Goal: Ask a question

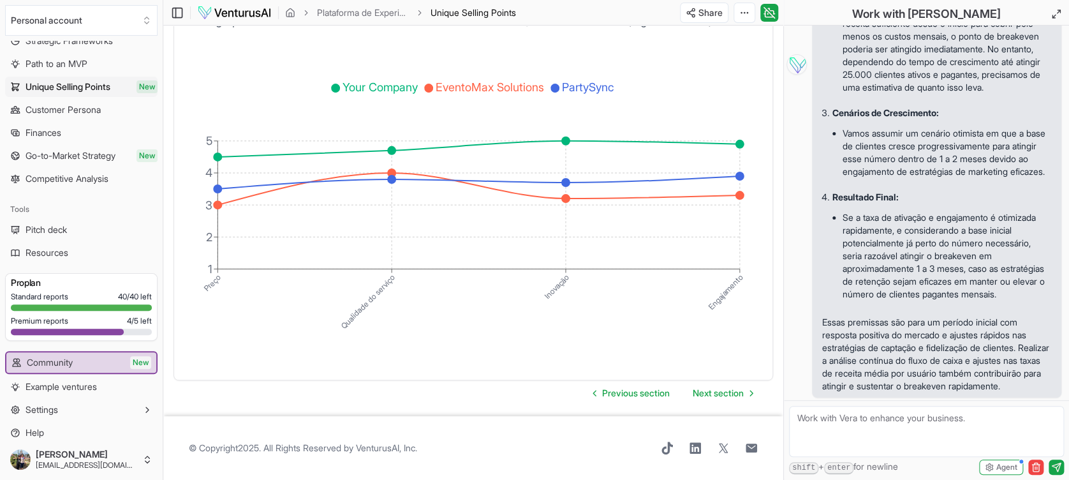
scroll to position [9591, 0]
click at [896, 436] on textarea at bounding box center [926, 431] width 275 height 51
click at [819, 413] on textarea at bounding box center [926, 431] width 275 height 51
click at [985, 408] on textarea "Quais os skills necessários nos times de" at bounding box center [926, 431] width 275 height 51
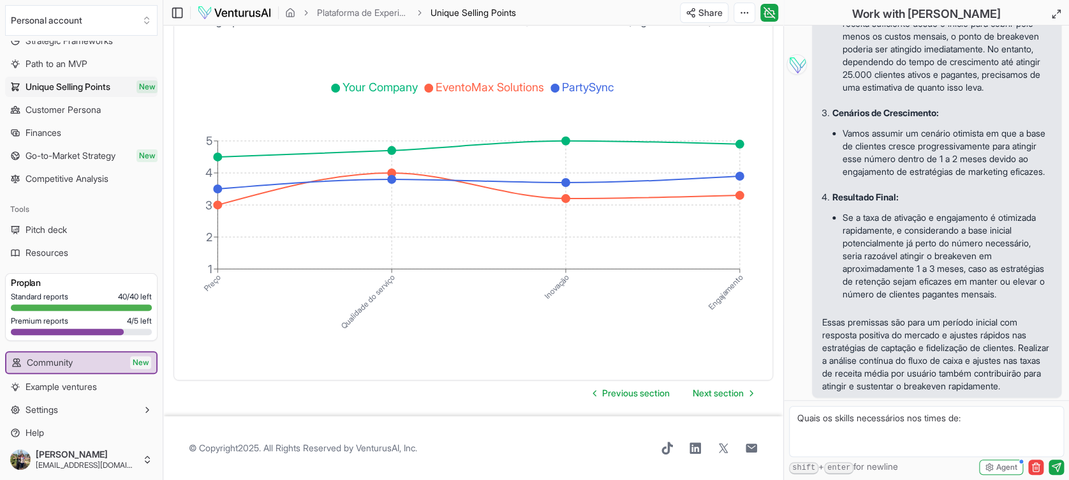
paste textarea "Equipe de desenvolvedores e engenheiros de software."
paste textarea "Gerentes de parcerias e equipe de vendas."
click at [961, 435] on textarea "Quais os skills necessários nos times de: Equipe de desenvolvedores e engenheir…" at bounding box center [926, 431] width 275 height 51
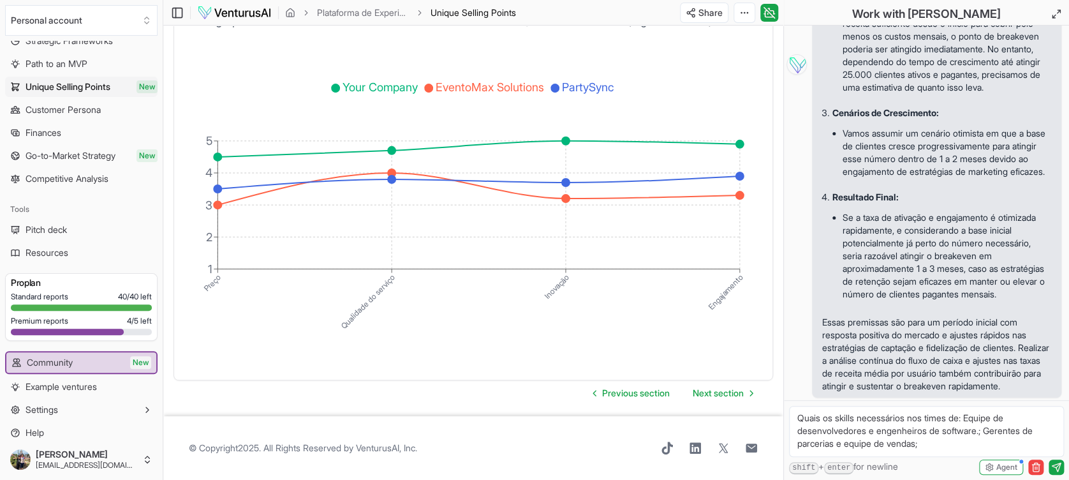
paste textarea "Equipe de atendimento ao cliente"
paste textarea "Equipe de análise e desenvolvimento para implementar melhorias."
drag, startPoint x: 933, startPoint y: 437, endPoint x: 922, endPoint y: 434, distance: 11.8
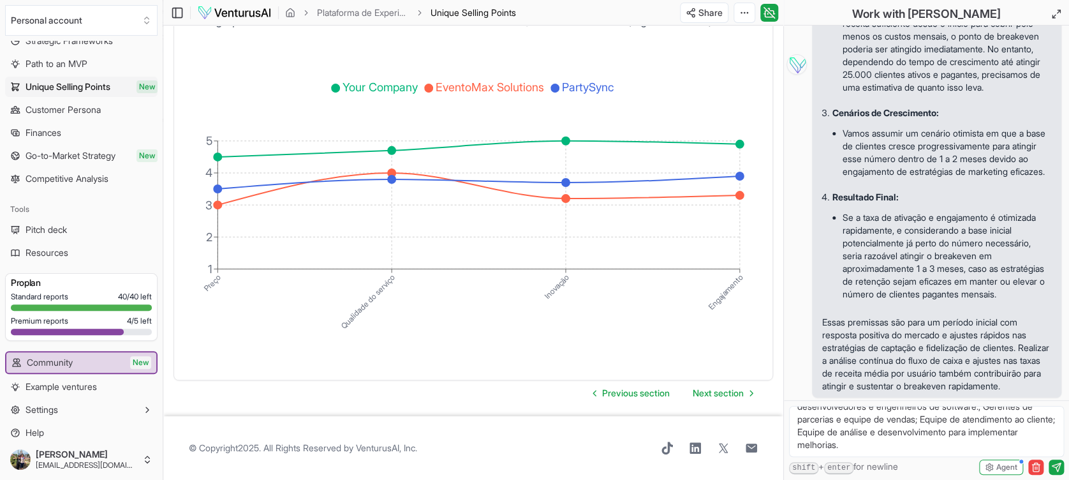
click at [934, 436] on textarea "Quais os skills necessários nos times de: Equipe de desenvolvedores e engenheir…" at bounding box center [926, 431] width 275 height 51
paste textarea "Equipe operacional e de logística."
drag, startPoint x: 1043, startPoint y: 424, endPoint x: 1052, endPoint y: 450, distance: 27.9
click at [1043, 425] on textarea "Quais os skills necessários nos times de: Equipe de desenvolvedores e engenheir…" at bounding box center [926, 431] width 275 height 51
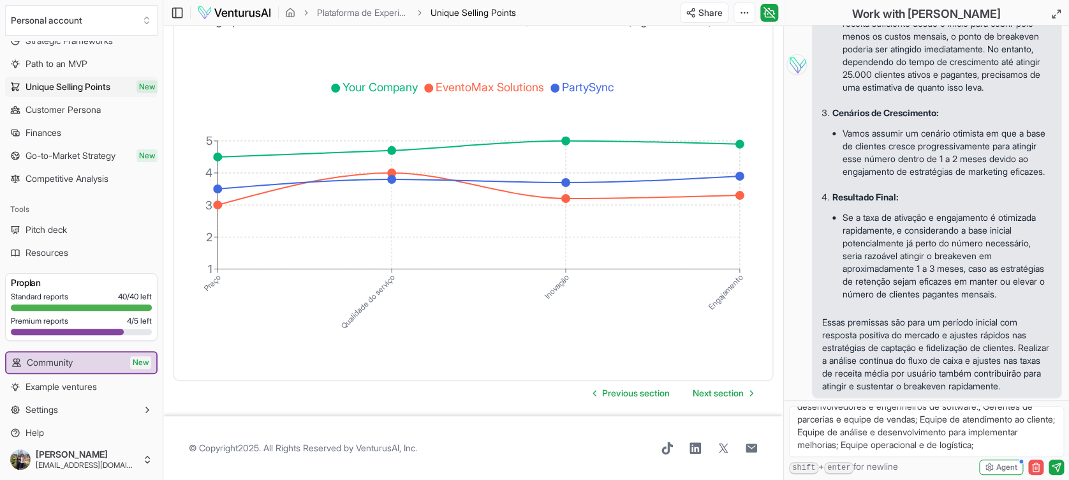
type textarea "Quais os skills necessários nos times de: Equipe de desenvolvedores e engenheir…"
click at [1046, 425] on textarea "Quais os skills necessários nos times de: Equipe de desenvolvedores e engenheir…" at bounding box center [926, 431] width 275 height 51
paste textarea "Equipe de análise de dados e marketing"
paste textarea "Profissionais de marketing e criadores de conteúdo."
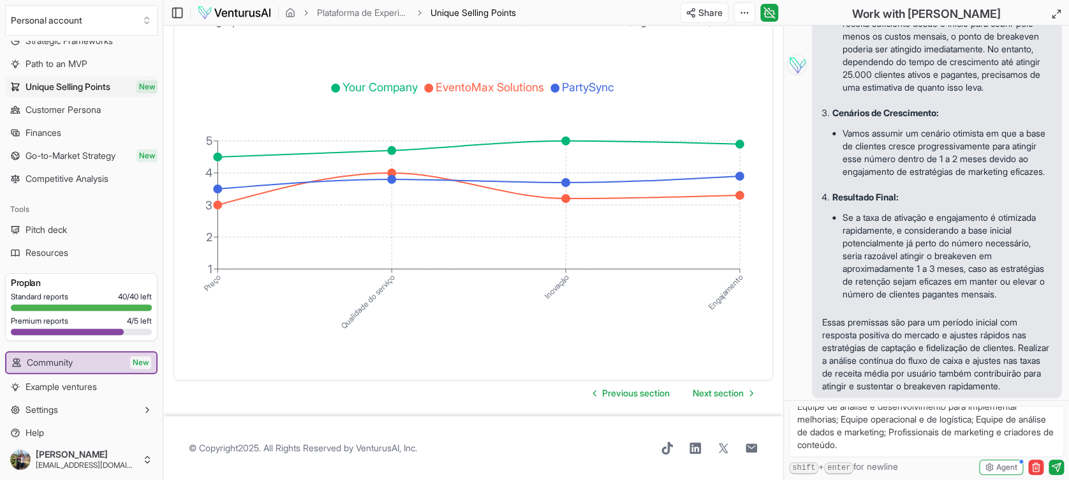
scroll to position [82, 0]
click at [982, 413] on textarea "Quais os skills necessários nos times de: Equipe de desenvolvedores e engenheir…" at bounding box center [926, 431] width 275 height 51
paste textarea "Especialistas em gamificação e designers de experiência do usuário."
type textarea "Quais os skills necessários nos times de: Equipe de desenvolvedores e engenheir…"
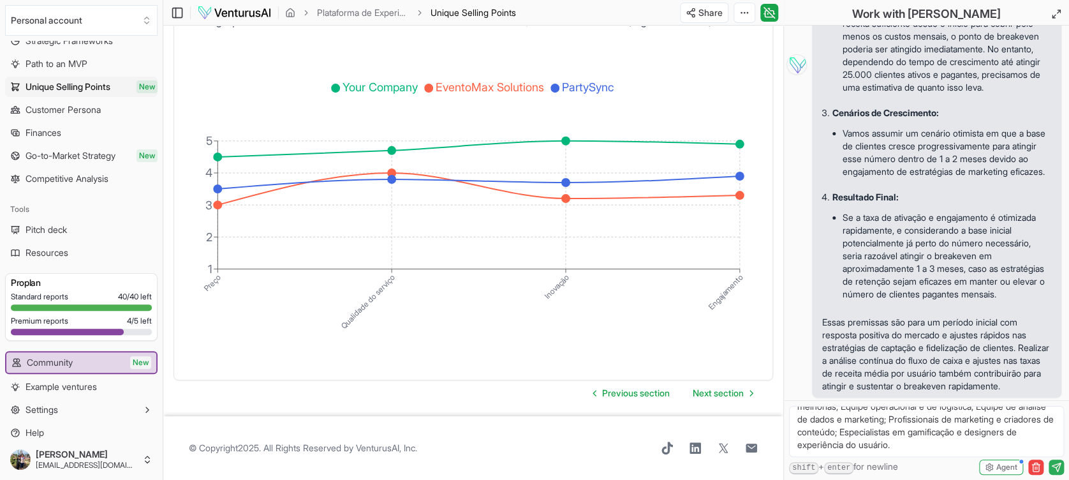
click at [1058, 468] on icon "submit" at bounding box center [1056, 467] width 8 height 8
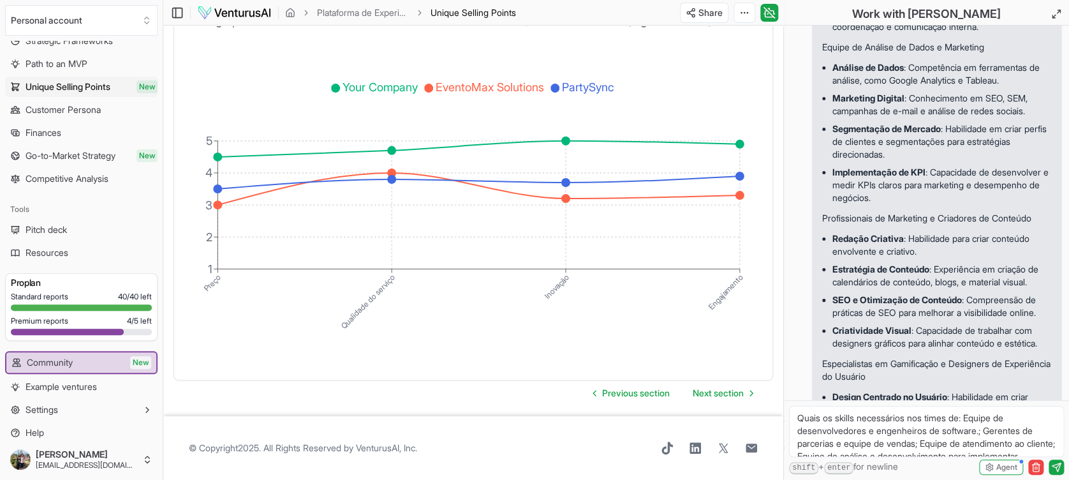
scroll to position [10726, 0]
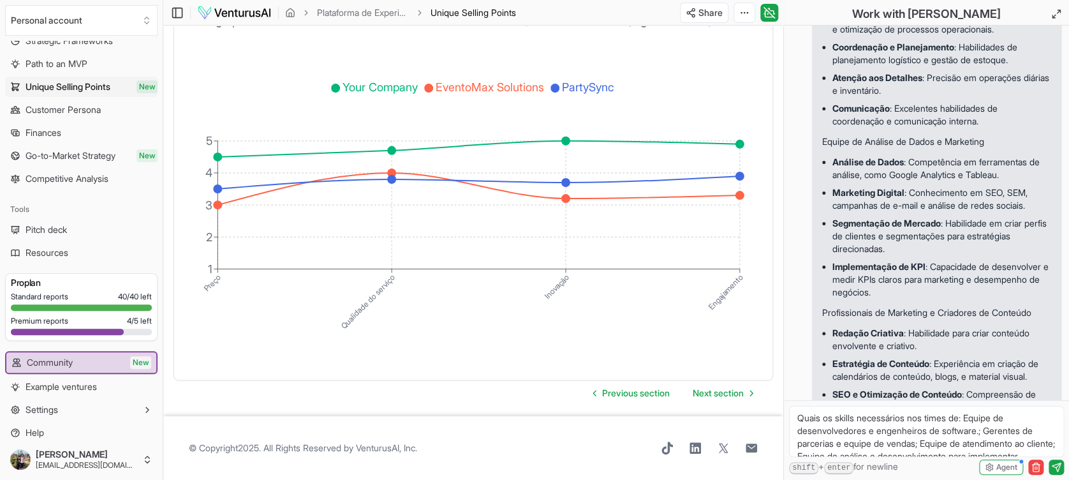
drag, startPoint x: 930, startPoint y: 196, endPoint x: 1006, endPoint y: 209, distance: 76.5
drag, startPoint x: 1006, startPoint y: 209, endPoint x: 986, endPoint y: 199, distance: 21.7
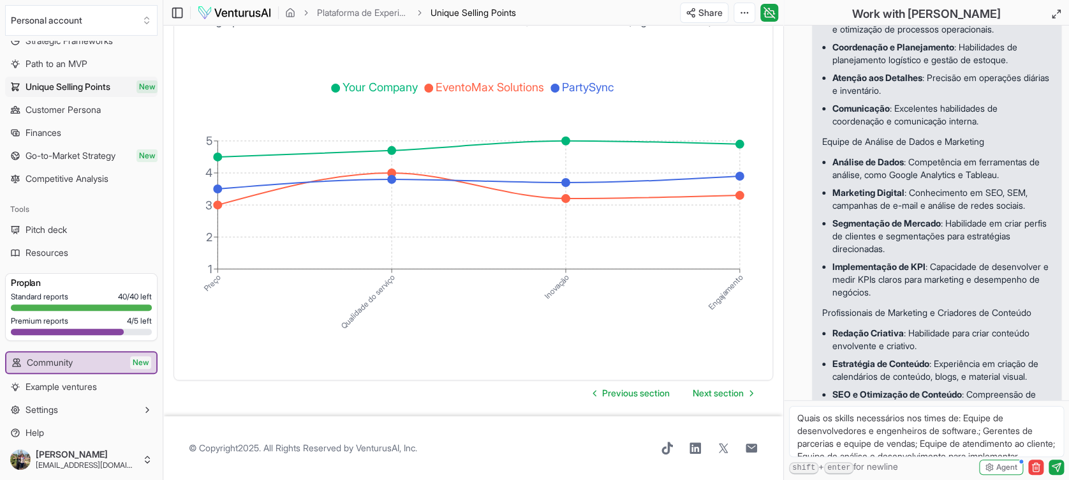
drag, startPoint x: 935, startPoint y: 197, endPoint x: 986, endPoint y: 199, distance: 51.1
copy li "Programação"
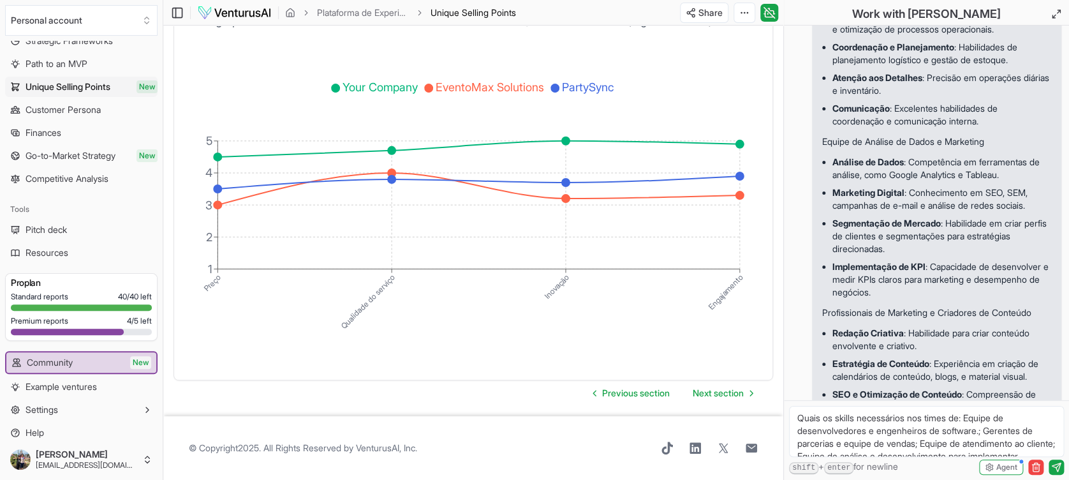
drag, startPoint x: 831, startPoint y: 226, endPoint x: 1034, endPoint y: 225, distance: 203.5
copy li "arquitetura de sistemas, segurança cibernética."
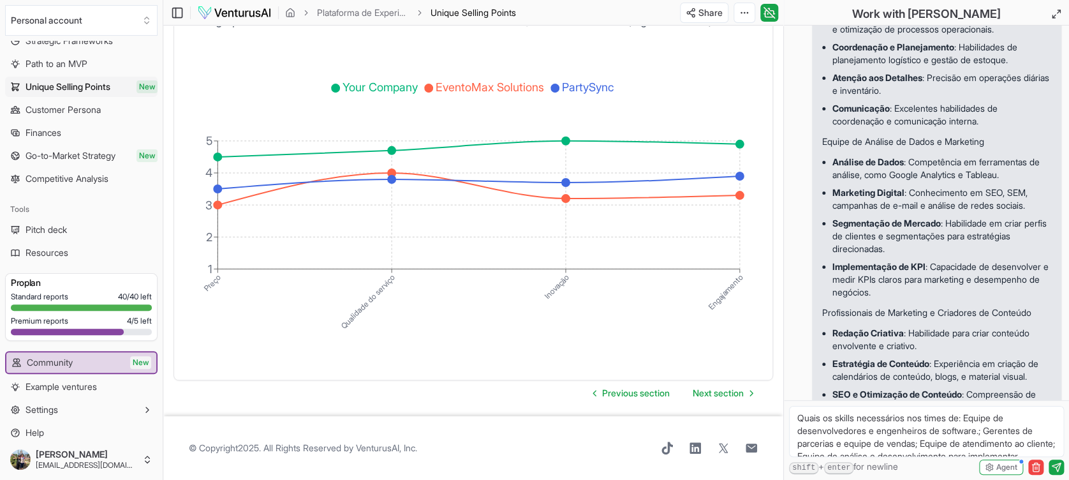
drag, startPoint x: 929, startPoint y: 242, endPoint x: 942, endPoint y: 249, distance: 14.6
drag, startPoint x: 942, startPoint y: 249, endPoint x: 885, endPoint y: 277, distance: 63.1
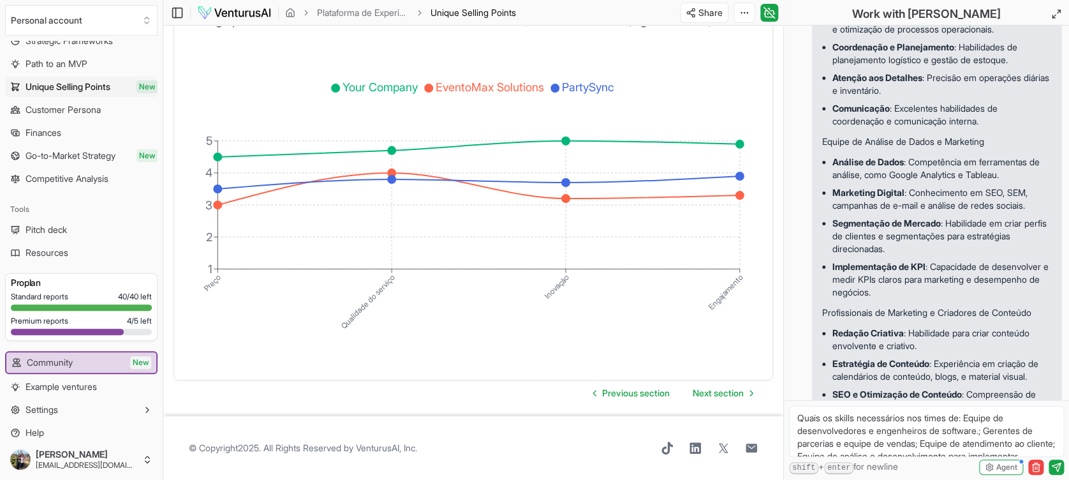
drag, startPoint x: 832, startPoint y: 269, endPoint x: 928, endPoint y: 267, distance: 96.4
copy li "desenvolvimento de IA"
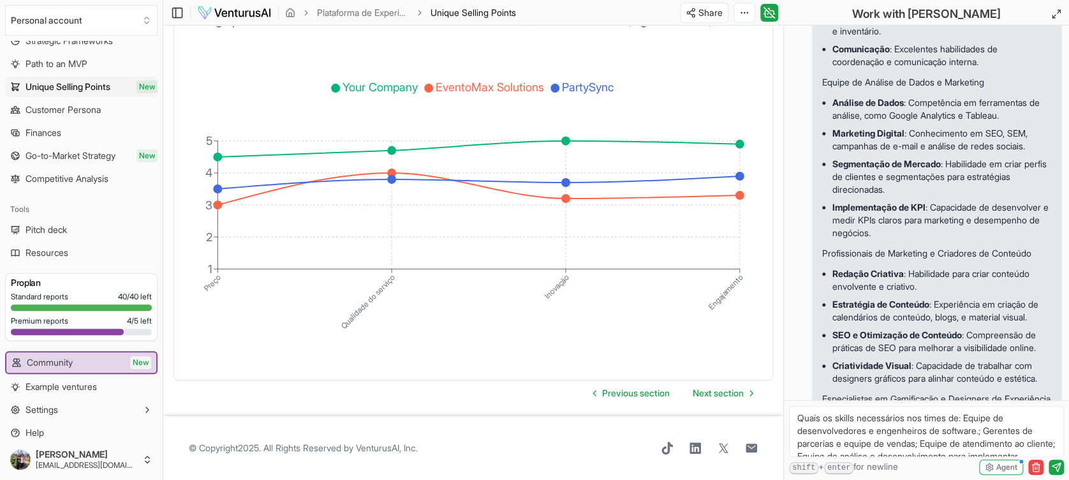
scroll to position [10811, 0]
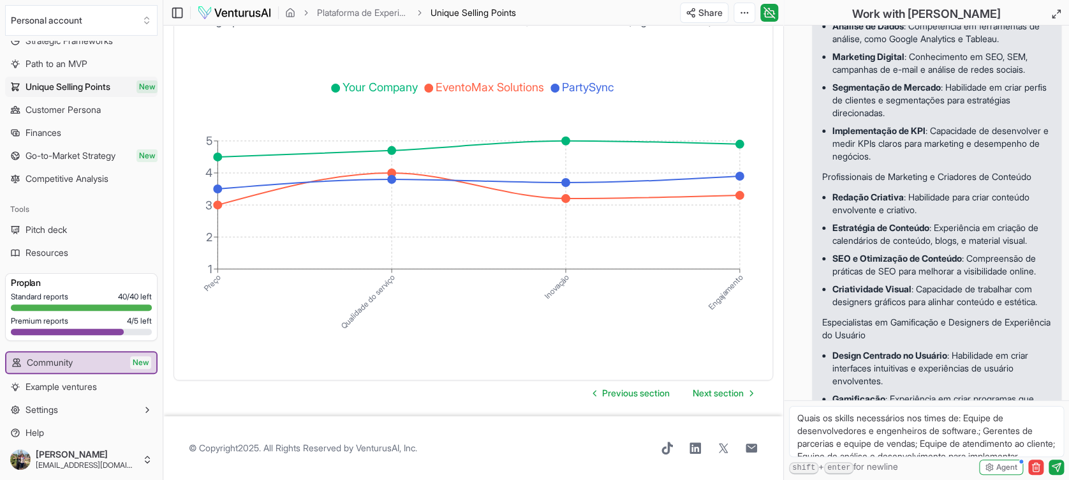
scroll to position [10897, 0]
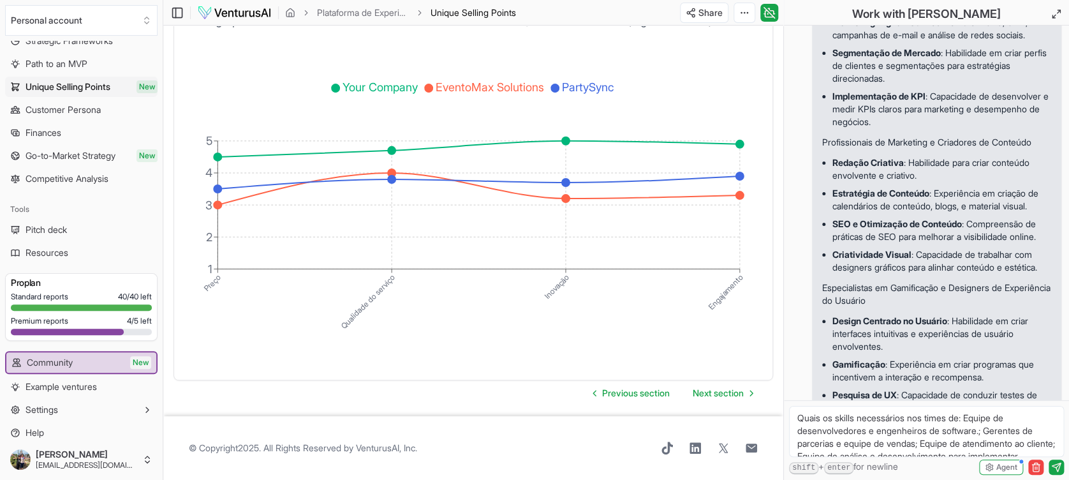
drag, startPoint x: 834, startPoint y: 188, endPoint x: 884, endPoint y: 184, distance: 49.9
copy strong "Negociação"
drag, startPoint x: 831, startPoint y: 275, endPoint x: 891, endPoint y: 272, distance: 60.0
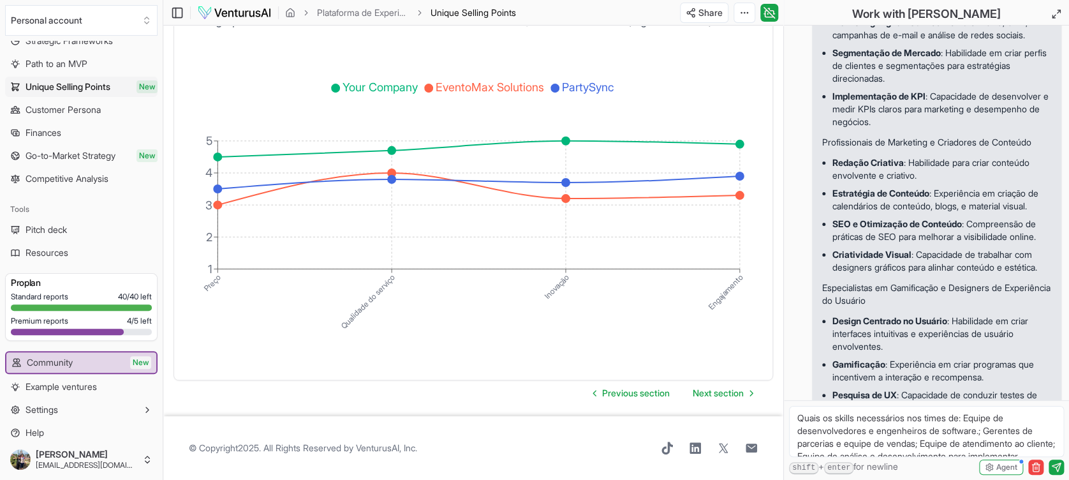
copy strong "Comunicação"
drag, startPoint x: 831, startPoint y: 305, endPoint x: 950, endPoint y: 302, distance: 118.7
copy strong "Conhecimento do Mercado"
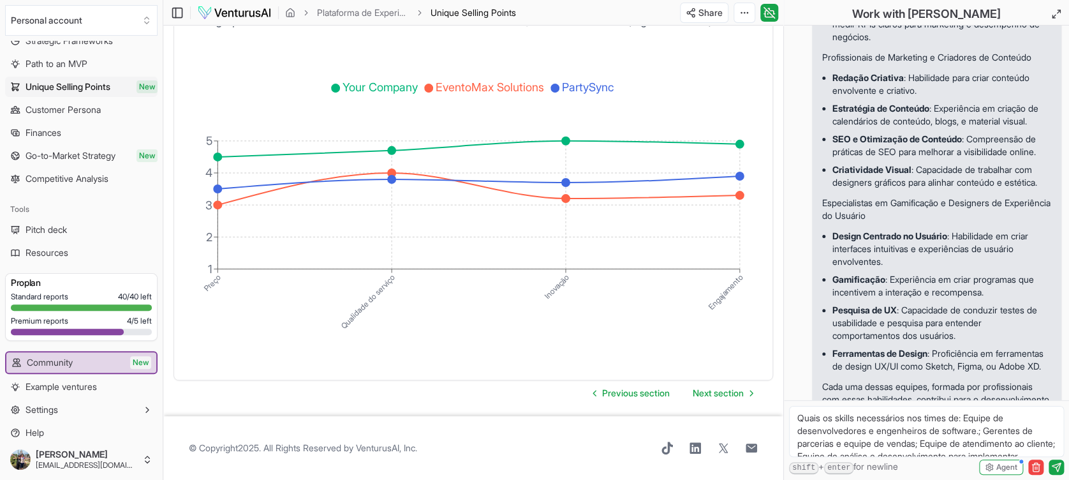
scroll to position [11066, 0]
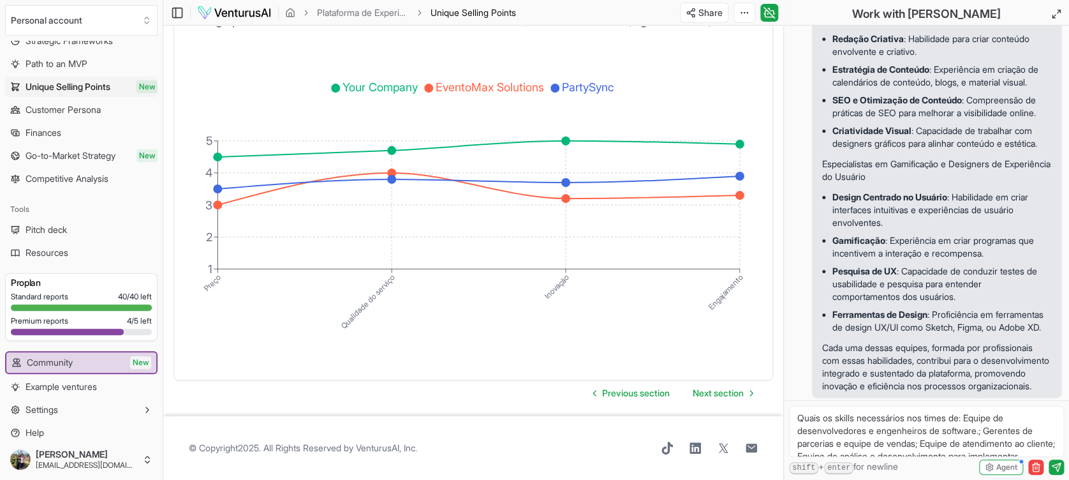
drag, startPoint x: 917, startPoint y: 204, endPoint x: 899, endPoint y: 211, distance: 19.6
drag, startPoint x: 833, startPoint y: 242, endPoint x: 928, endPoint y: 244, distance: 95.7
copy strong "Solução de Problemas"
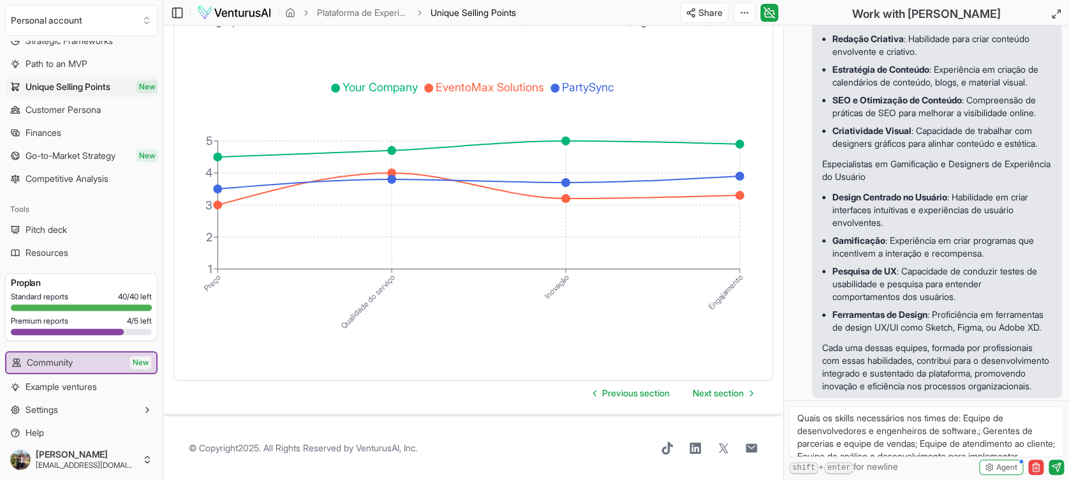
drag, startPoint x: 838, startPoint y: 115, endPoint x: 969, endPoint y: 117, distance: 130.2
copy strong "Uso de Ferramentas de Suporte"
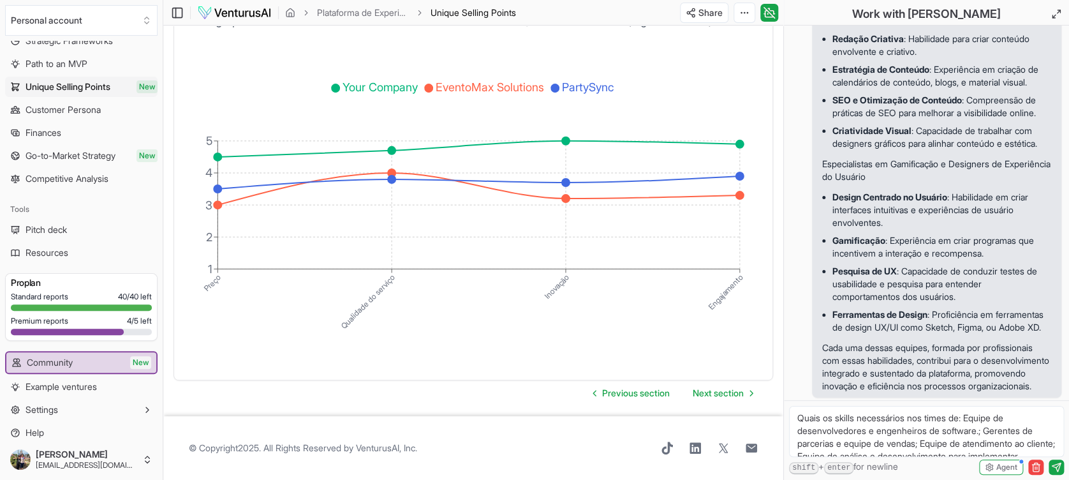
click at [843, 13] on div "Work with [PERSON_NAME]" at bounding box center [926, 13] width 285 height 26
